Goal: Task Accomplishment & Management: Use online tool/utility

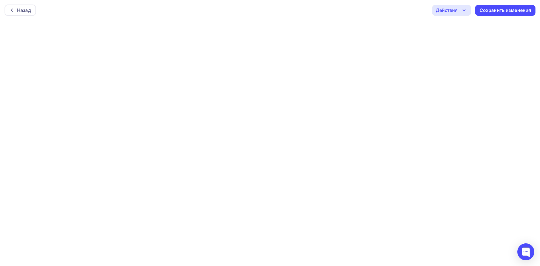
scroll to position [1, 0]
click at [487, 11] on div "Сохранить изменения" at bounding box center [505, 9] width 52 height 7
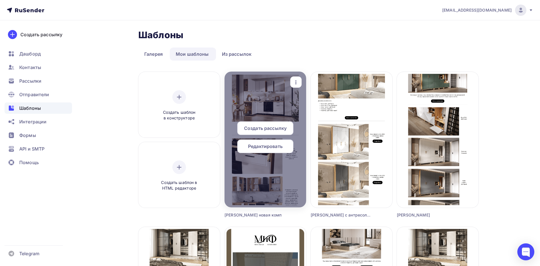
click at [296, 84] on icon "button" at bounding box center [295, 82] width 1 height 4
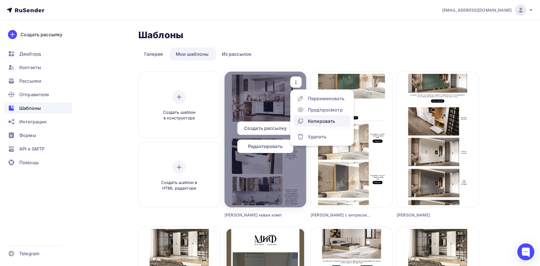
click at [315, 119] on div "Копировать" at bounding box center [321, 121] width 27 height 7
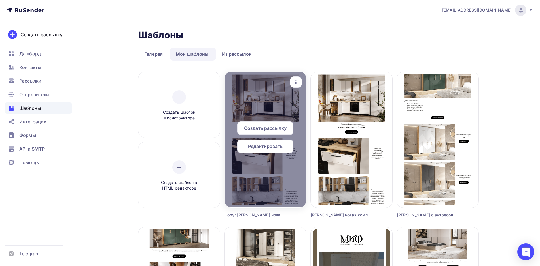
click at [283, 147] on div "Редактировать" at bounding box center [265, 147] width 56 height 14
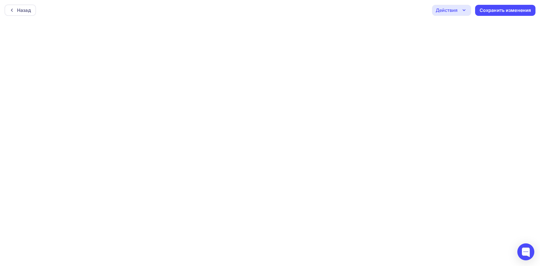
scroll to position [1, 0]
click at [481, 12] on div "Сохранить изменения" at bounding box center [505, 9] width 52 height 7
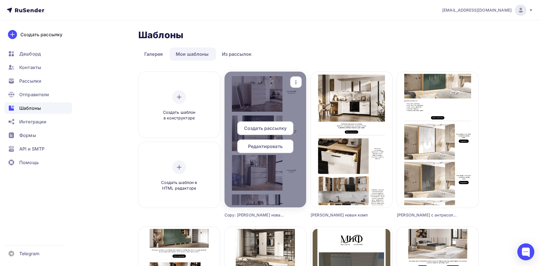
click at [299, 80] on icon "button" at bounding box center [295, 82] width 7 height 7
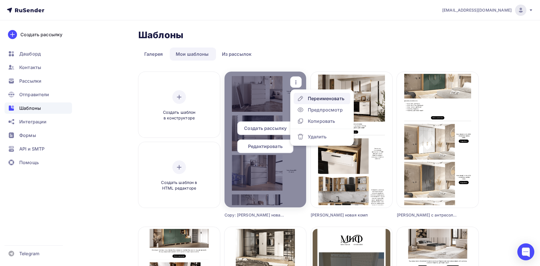
click at [312, 103] on link "Переименовать" at bounding box center [322, 98] width 57 height 11
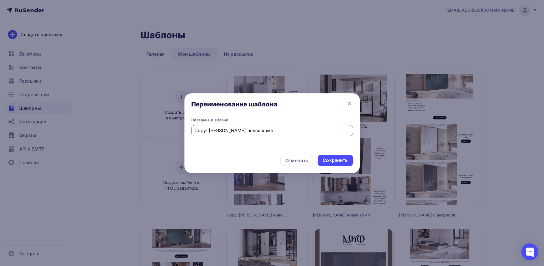
drag, startPoint x: 242, startPoint y: 126, endPoint x: 184, endPoint y: 129, distance: 58.2
click at [184, 129] on div "Переименование шаблона Название шаблона Copy: [PERSON_NAME] новая комп Отменить…" at bounding box center [272, 133] width 544 height 266
type input "Ч"
type input "Комоды [PERSON_NAME]"
click at [332, 165] on div "Сохранить" at bounding box center [335, 160] width 35 height 11
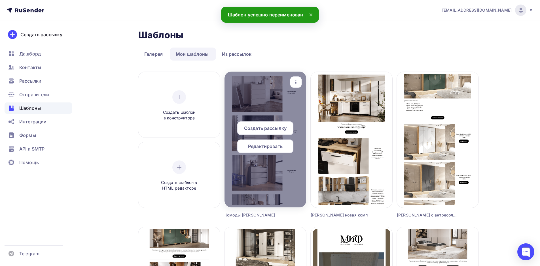
click at [273, 108] on div at bounding box center [265, 140] width 82 height 136
click at [272, 149] on span "Редактировать" at bounding box center [265, 146] width 35 height 7
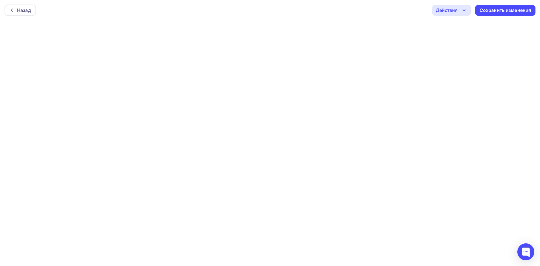
click at [451, 8] on div "Действия" at bounding box center [447, 10] width 22 height 7
click at [455, 25] on div "Отправить тестовое письмо" at bounding box center [481, 27] width 65 height 7
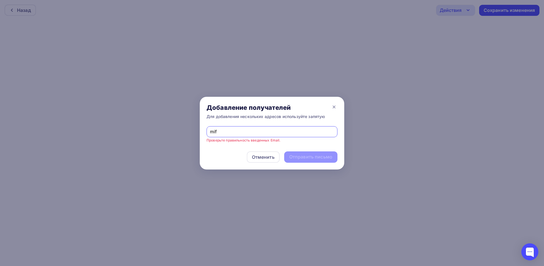
type input "[EMAIL_ADDRESS][DOMAIN_NAME]"
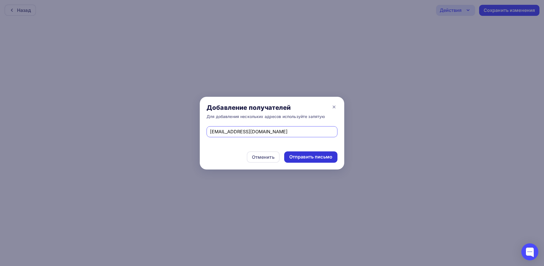
click at [322, 161] on div "Отправить письмо" at bounding box center [310, 157] width 53 height 11
